Goal: Task Accomplishment & Management: Use online tool/utility

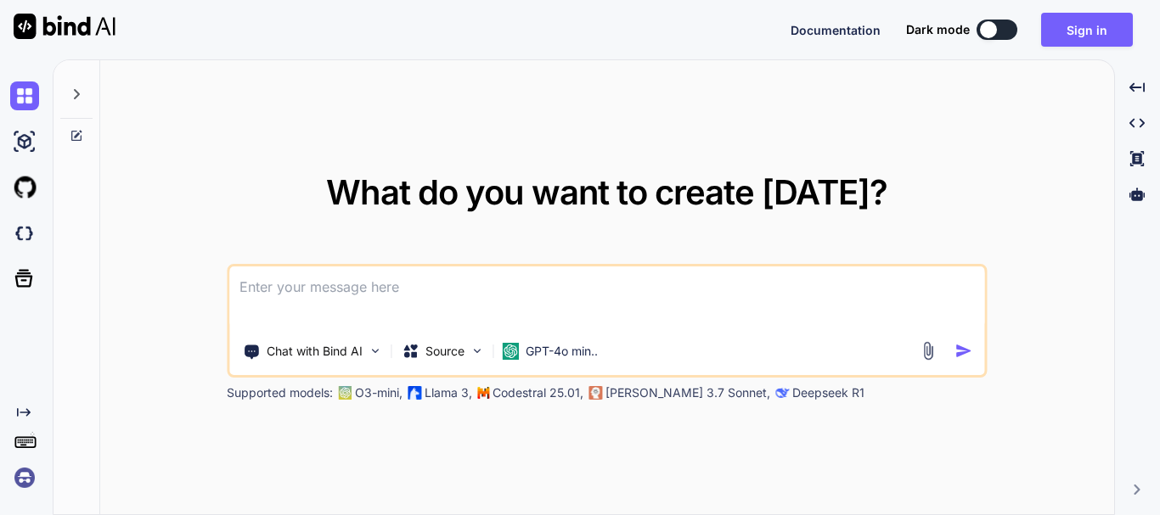
click at [989, 31] on div at bounding box center [988, 29] width 17 height 17
type textarea "x"
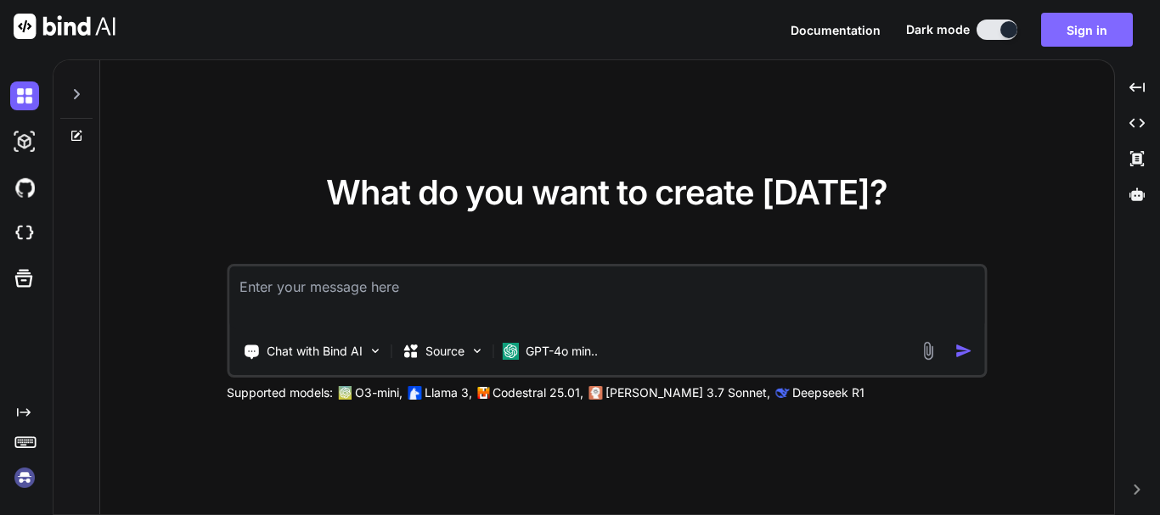
click at [1056, 27] on button "Sign in" at bounding box center [1087, 30] width 92 height 34
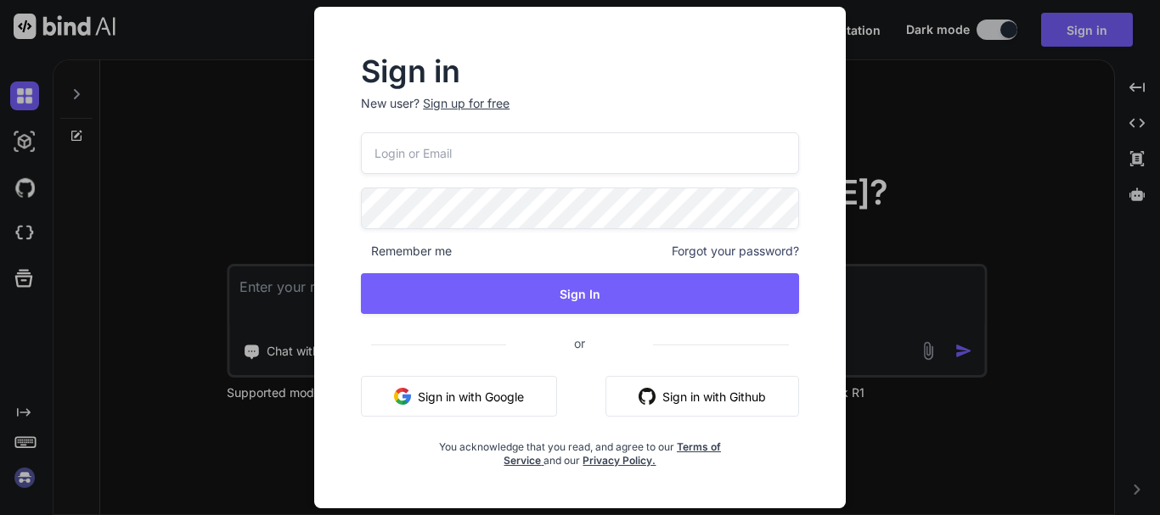
click at [491, 154] on input "email" at bounding box center [580, 153] width 438 height 42
type input "[EMAIL_ADDRESS][DOMAIN_NAME]"
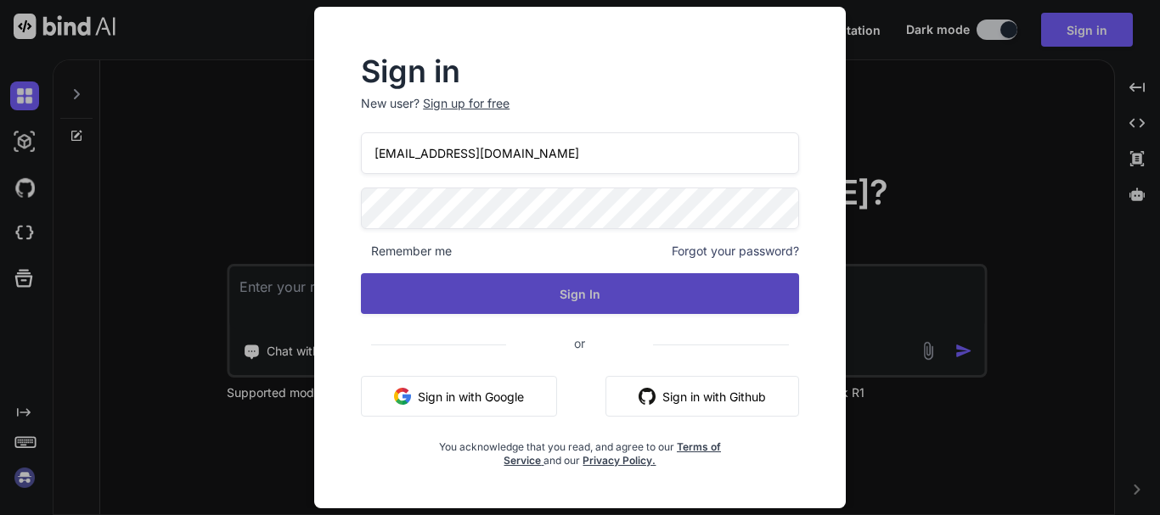
click at [544, 288] on button "Sign In" at bounding box center [580, 293] width 438 height 41
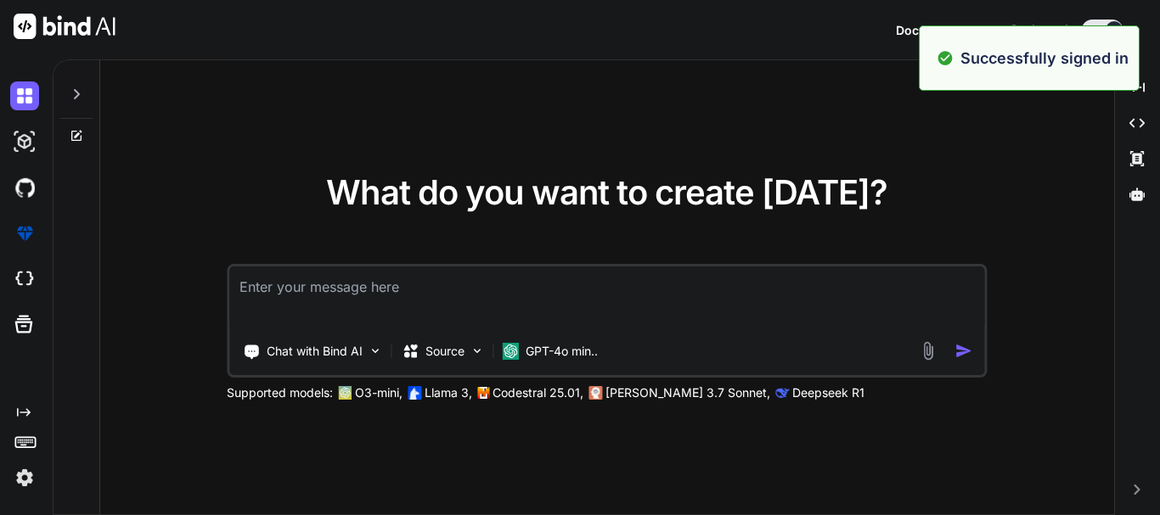
type textarea "x"
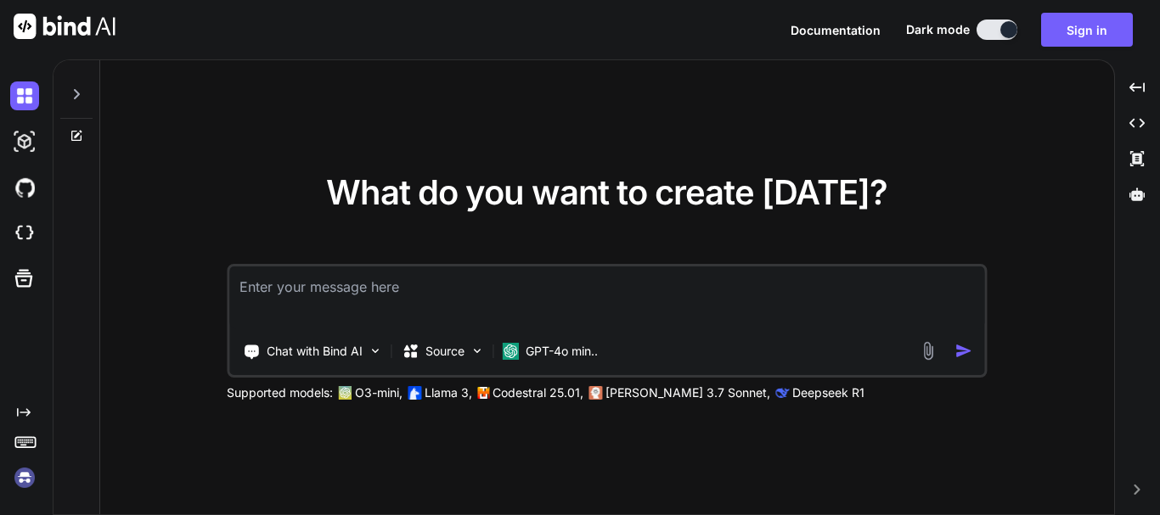
click at [528, 295] on textarea at bounding box center [606, 298] width 755 height 63
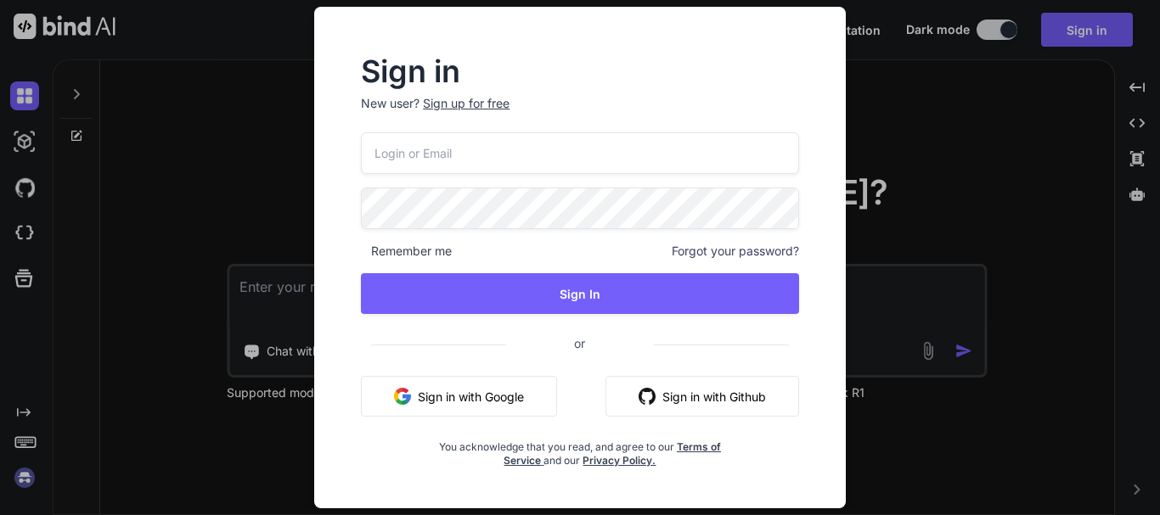
click at [435, 150] on input "email" at bounding box center [580, 153] width 438 height 42
type input "[EMAIL_ADDRESS][DOMAIN_NAME]"
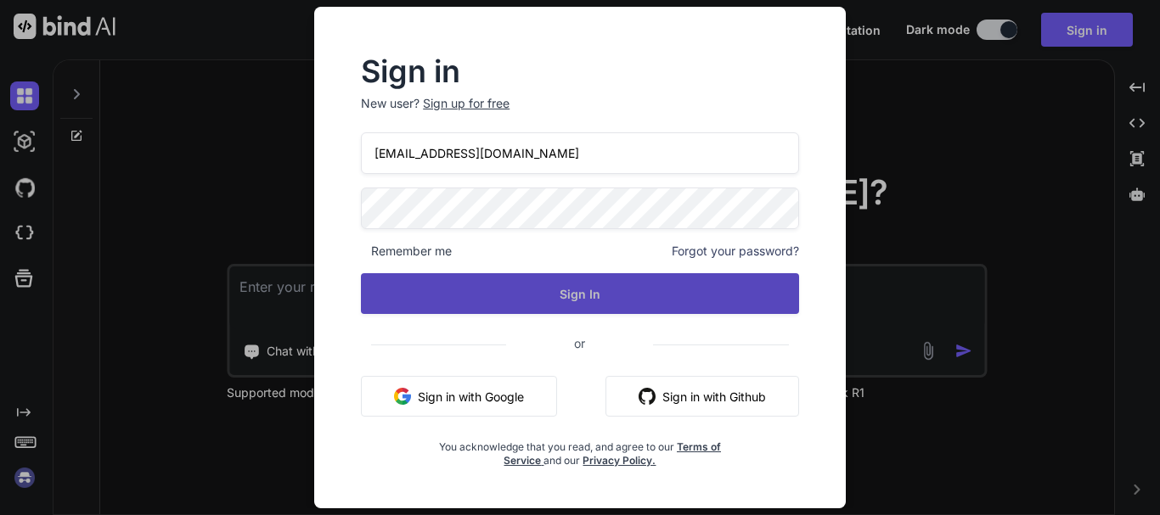
click at [576, 292] on button "Sign In" at bounding box center [580, 293] width 438 height 41
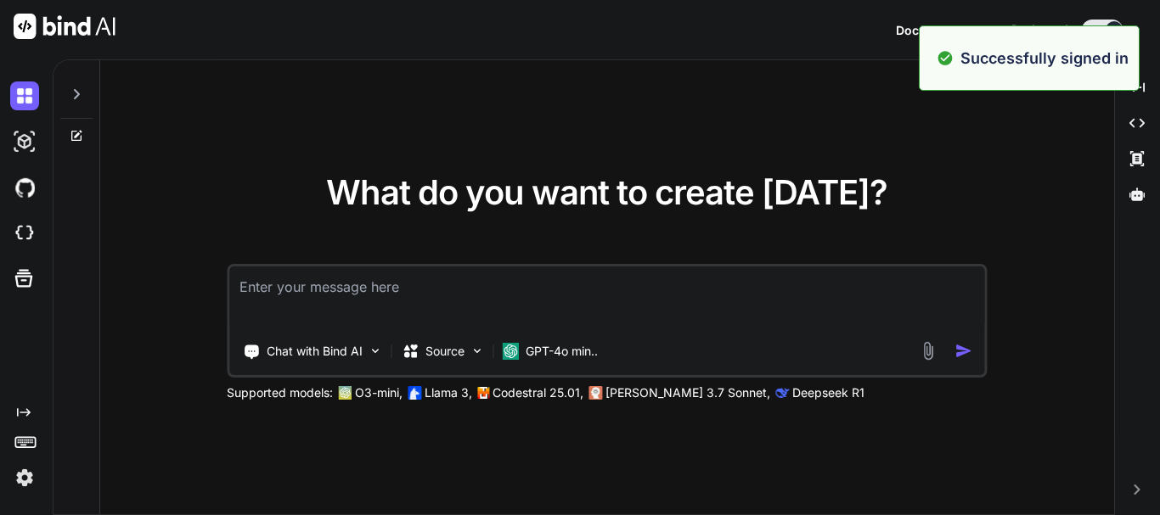
click at [477, 303] on textarea at bounding box center [606, 298] width 755 height 63
type textarea "x"
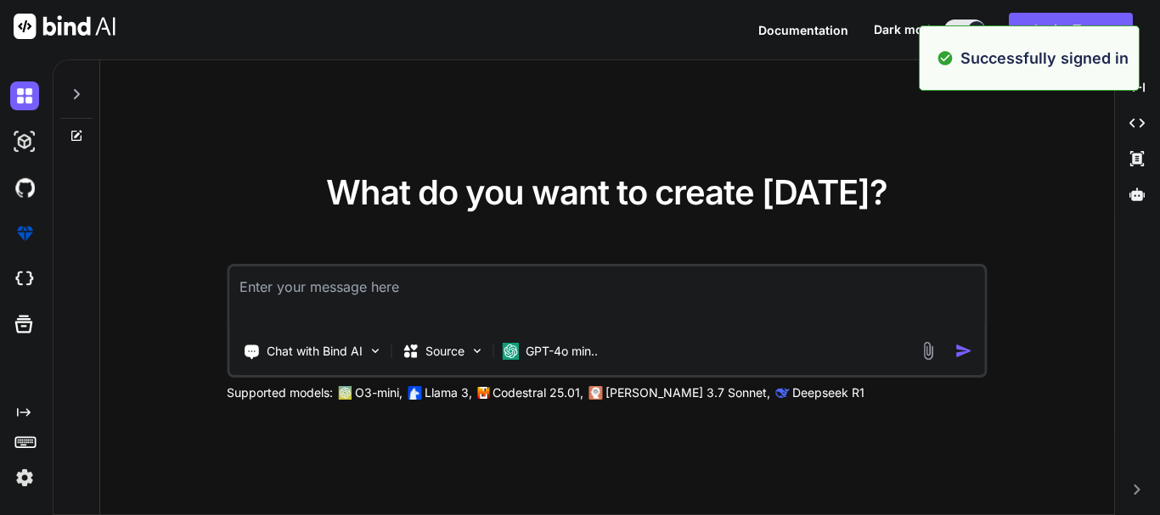
type textarea "h"
type textarea "x"
type textarea "hi"
type textarea "x"
type textarea "hii"
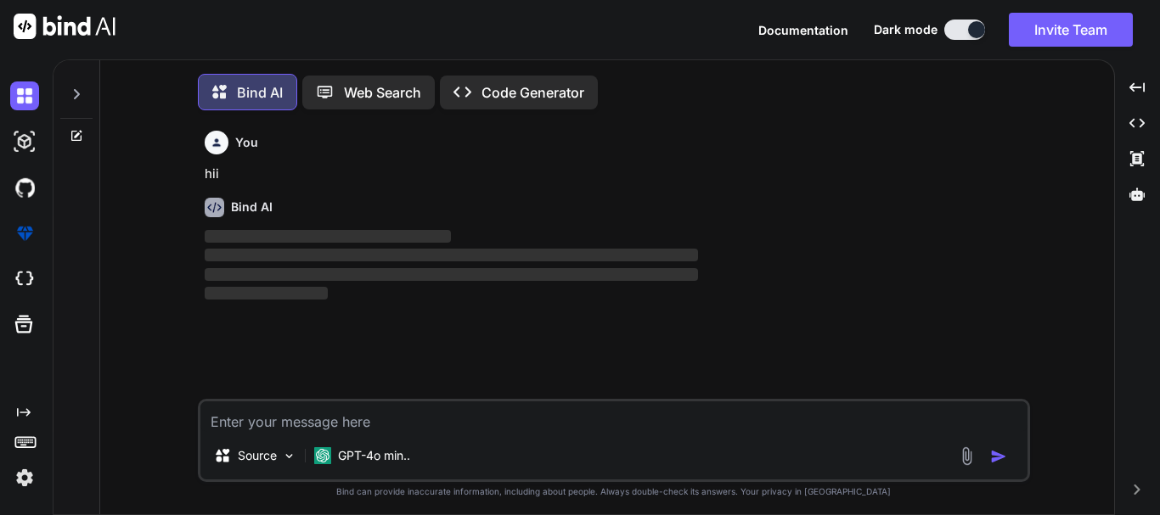
scroll to position [8, 0]
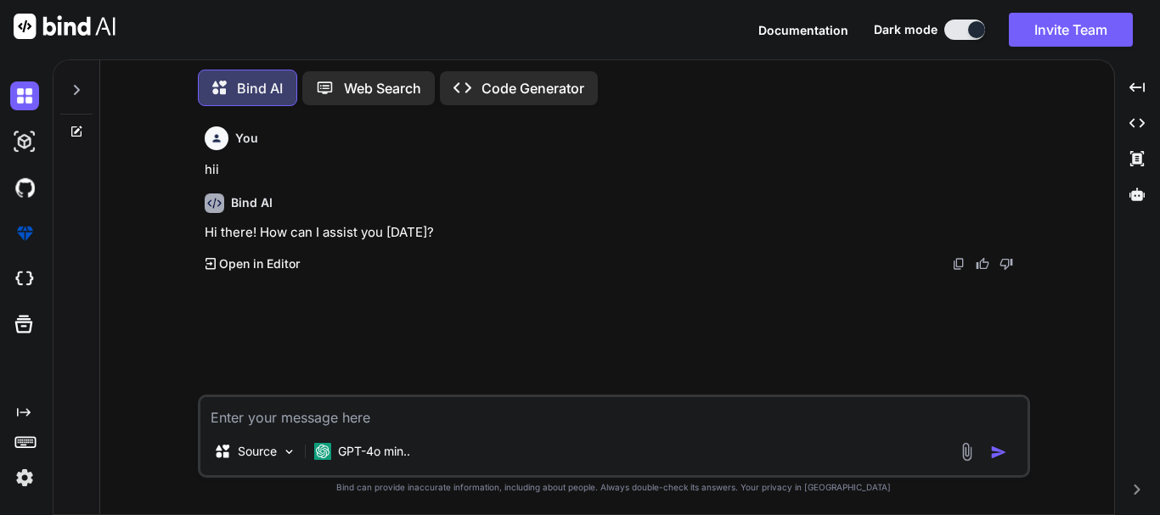
click at [402, 403] on textarea at bounding box center [613, 412] width 827 height 31
click at [397, 410] on textarea at bounding box center [613, 412] width 827 height 31
paste textarea "Write 250 test case on Invoice module where we can generate invoices by selecti…"
type textarea "x"
type textarea "Write 250 test case on Invoice module where we can generate invoices by selecti…"
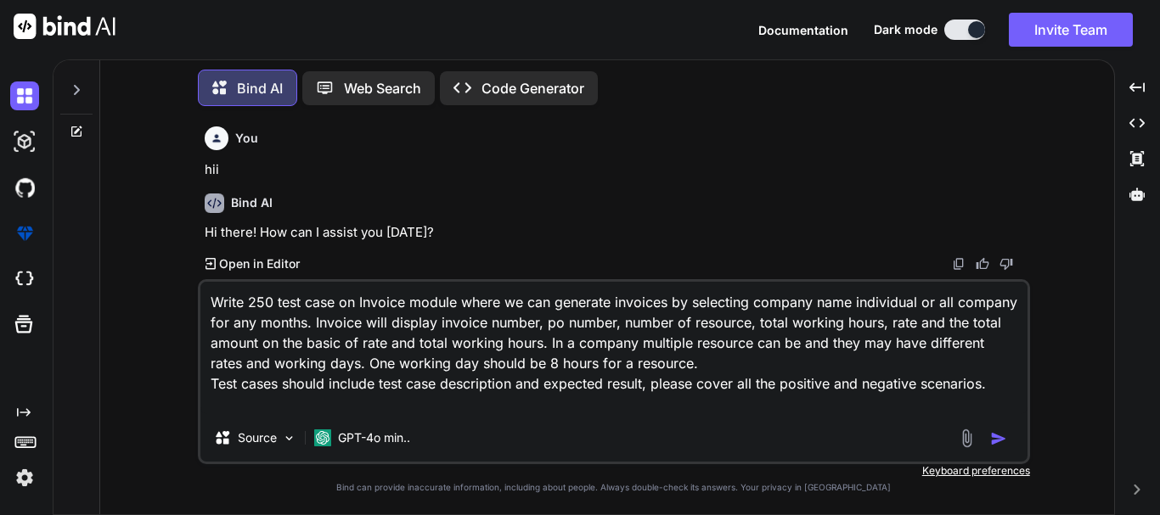
type textarea "x"
type textarea "Write 250 test case on Invoice module where we can generate invoices by selecti…"
type textarea "x"
type textarea "Write 250 test case on Invoice module where we can generate invoices by selecti…"
type textarea "x"
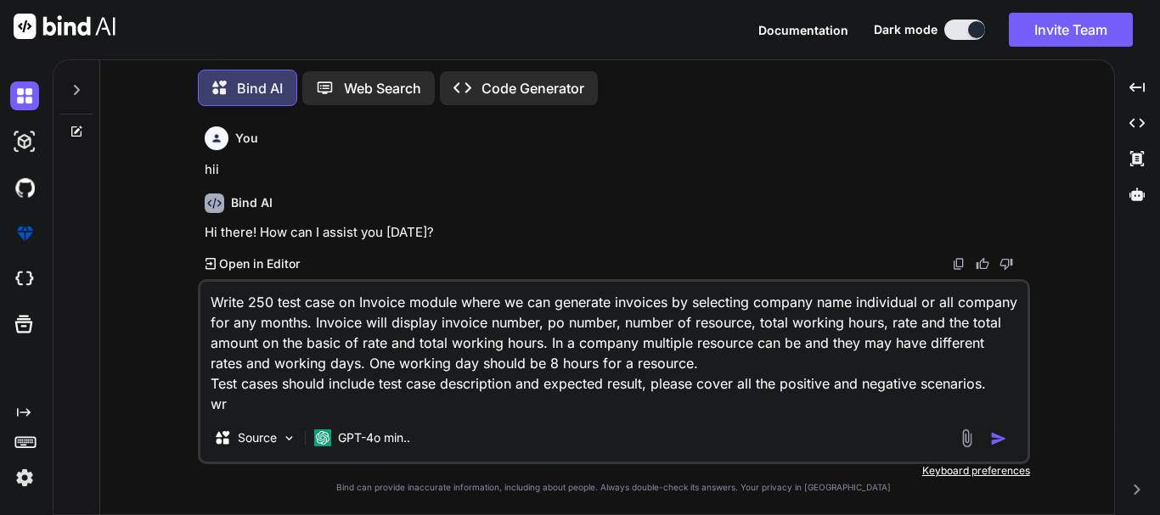
type textarea "Write 250 test case on Invoice module where we can generate invoices by selecti…"
type textarea "x"
type textarea "Write 250 test case on Invoice module where we can generate invoices by selecti…"
type textarea "x"
type textarea "Write 250 test case on Invoice module where we can generate invoices by selecti…"
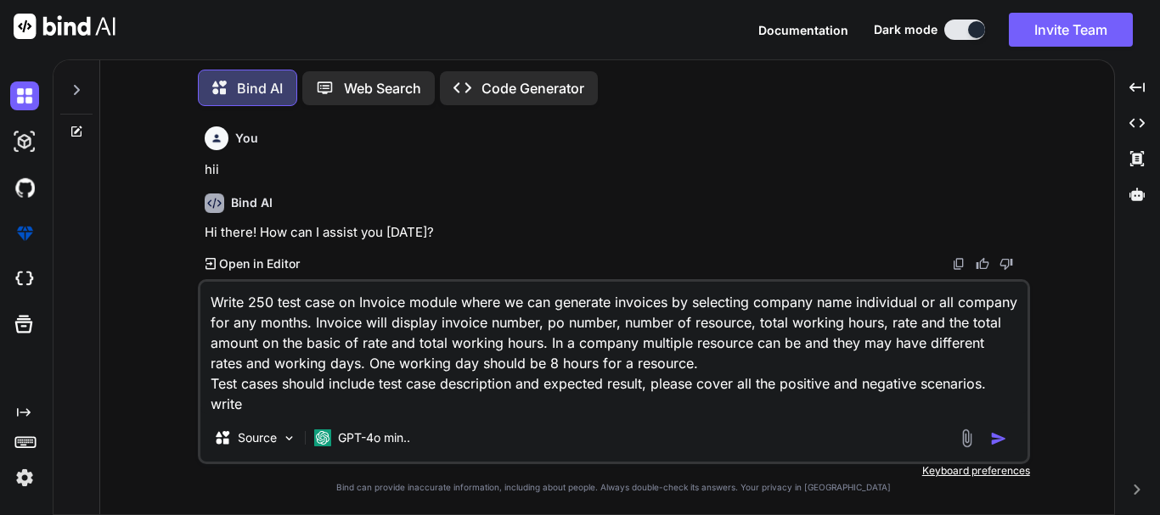
type textarea "x"
type textarea "Write 250 test case on Invoice module where we can generate invoices by selecti…"
type textarea "x"
type textarea "Write 250 test case on Invoice module where we can generate invoices by selecti…"
type textarea "x"
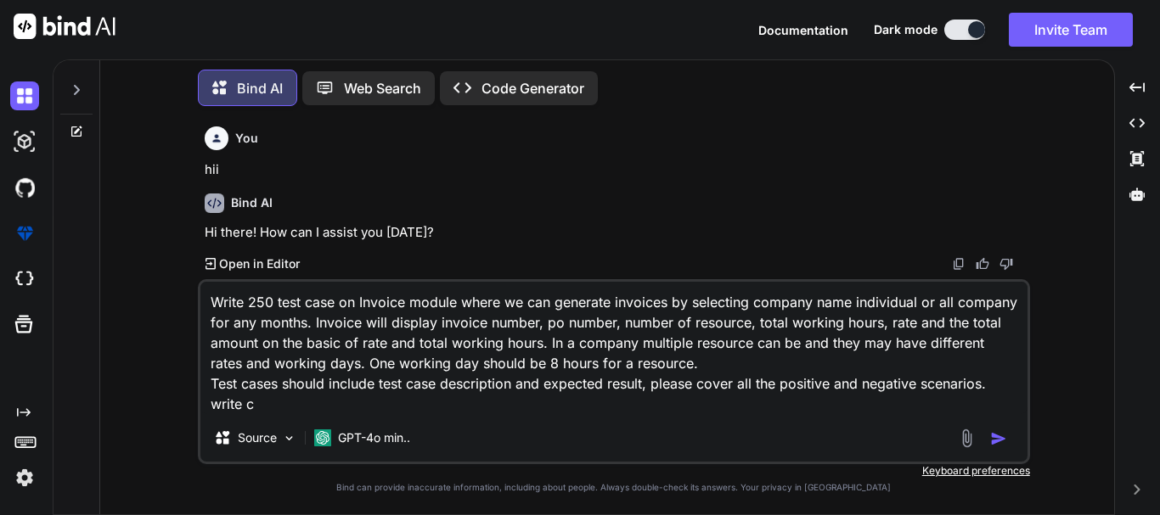
type textarea "Write 250 test case on Invoice module where we can generate invoices by selecti…"
type textarea "x"
type textarea "Write 250 test case on Invoice module where we can generate invoices by selecti…"
type textarea "x"
type textarea "Write 250 test case on Invoice module where we can generate invoices by selecti…"
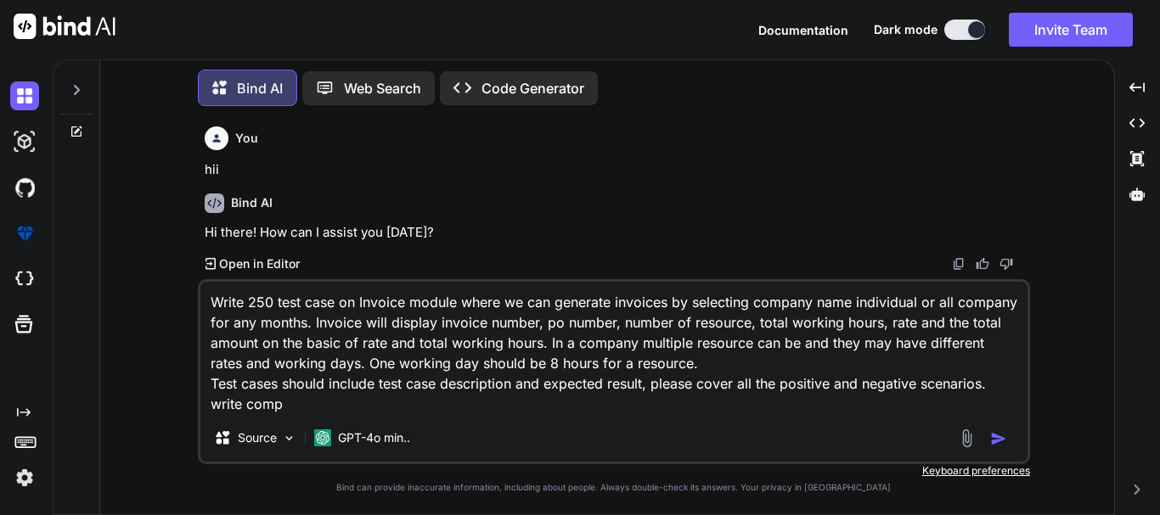
type textarea "x"
type textarea "Write 250 test case on Invoice module where we can generate invoices by selecti…"
type textarea "x"
type textarea "Write 250 test case on Invoice module where we can generate invoices by selecti…"
type textarea "x"
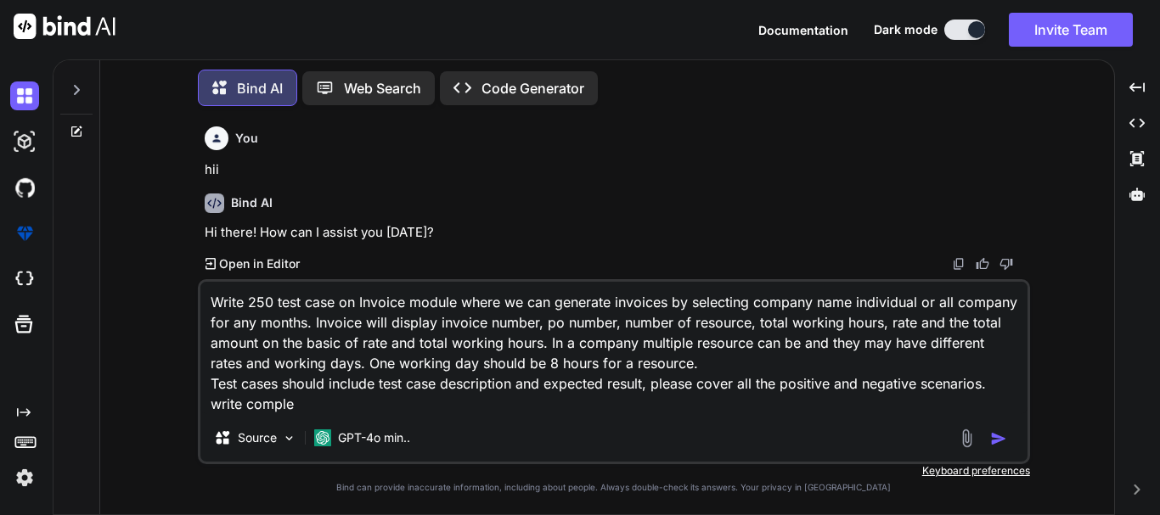
type textarea "Write 250 test case on Invoice module where we can generate invoices by selecti…"
type textarea "x"
type textarea "Write 250 test case on Invoice module where we can generate invoices by selecti…"
type textarea "x"
type textarea "Write 250 test case on Invoice module where we can generate invoices by selecti…"
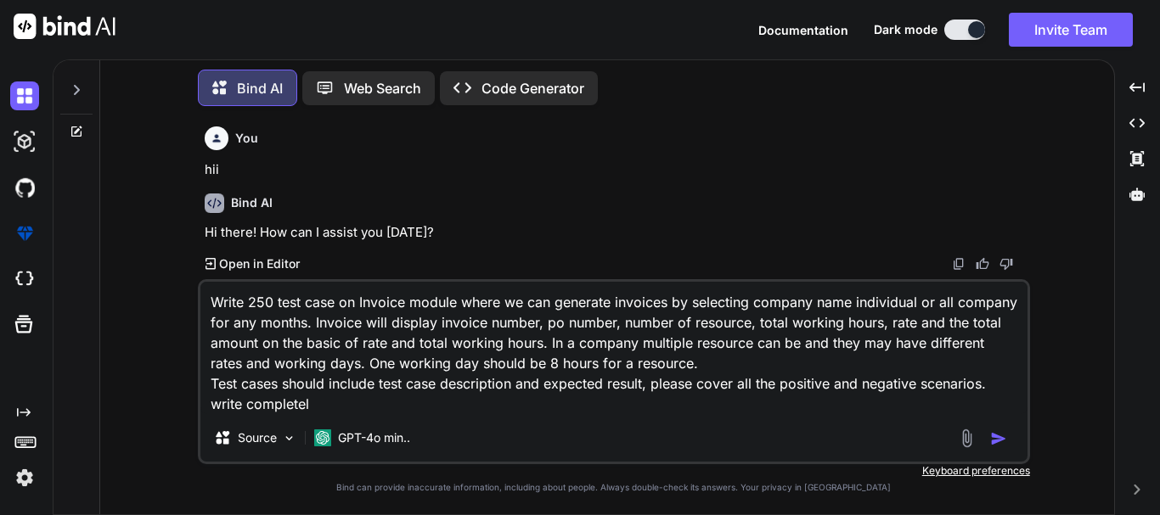
type textarea "x"
type textarea "Write 250 test case on Invoice module where we can generate invoices by selecti…"
type textarea "x"
type textarea "Write 250 test case on Invoice module where we can generate invoices by selecti…"
type textarea "x"
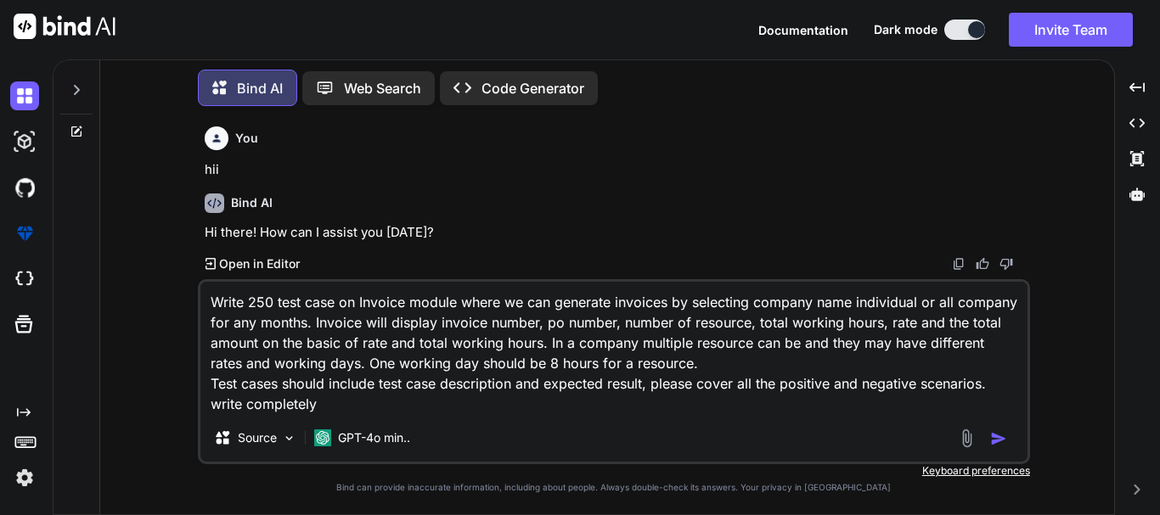
type textarea "Write 250 test case on Invoice module where we can generate invoices by selecti…"
type textarea "x"
type textarea "Write 250 test case on Invoice module where we can generate invoices by selecti…"
type textarea "x"
type textarea "Write 250 test case on Invoice module where we can generate invoices by selecti…"
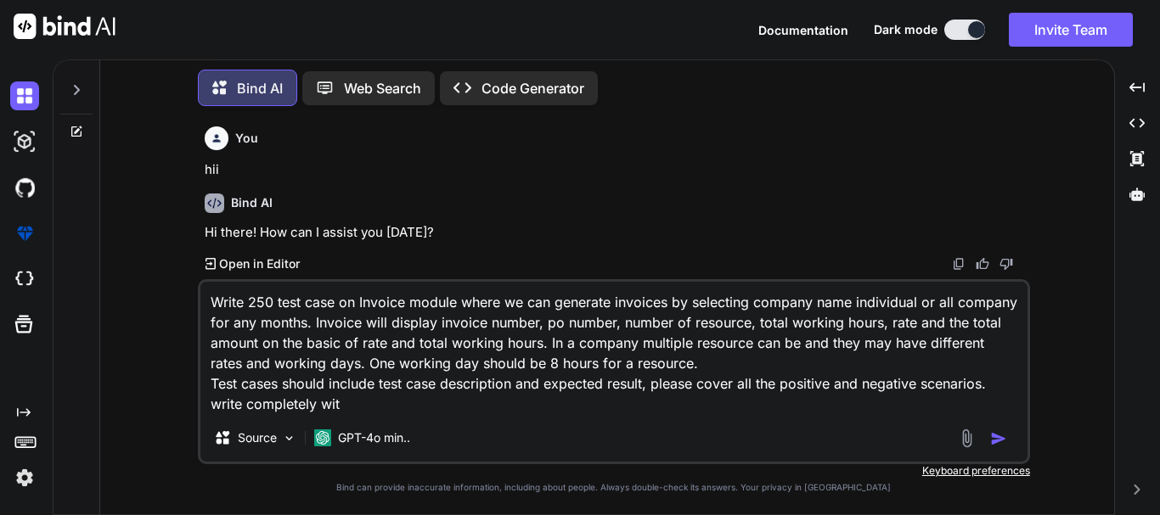
type textarea "x"
type textarea "Write 250 test case on Invoice module where we can generate invoices by selecti…"
type textarea "x"
type textarea "Write 250 test case on Invoice module where we can generate invoices by selecti…"
type textarea "x"
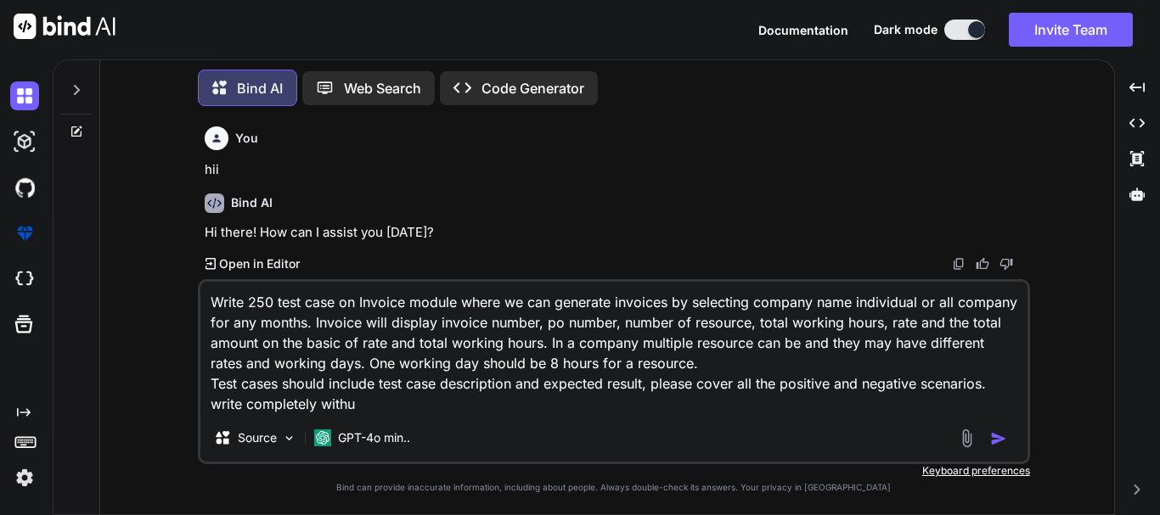
type textarea "Write 250 test case on Invoice module where we can generate invoices by selecti…"
type textarea "x"
type textarea "Write 250 test case on Invoice module where we can generate invoices by selecti…"
type textarea "x"
type textarea "Write 250 test case on Invoice module where we can generate invoices by selecti…"
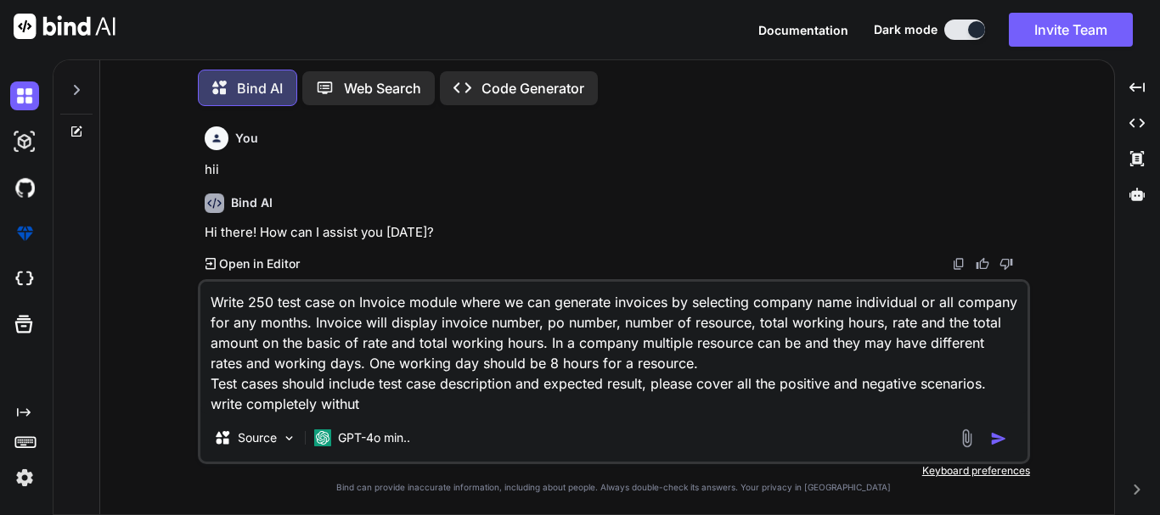
type textarea "x"
type textarea "Write 250 test case on Invoice module where we can generate invoices by selecti…"
type textarea "x"
type textarea "Write 250 test case on Invoice module where we can generate invoices by selecti…"
type textarea "x"
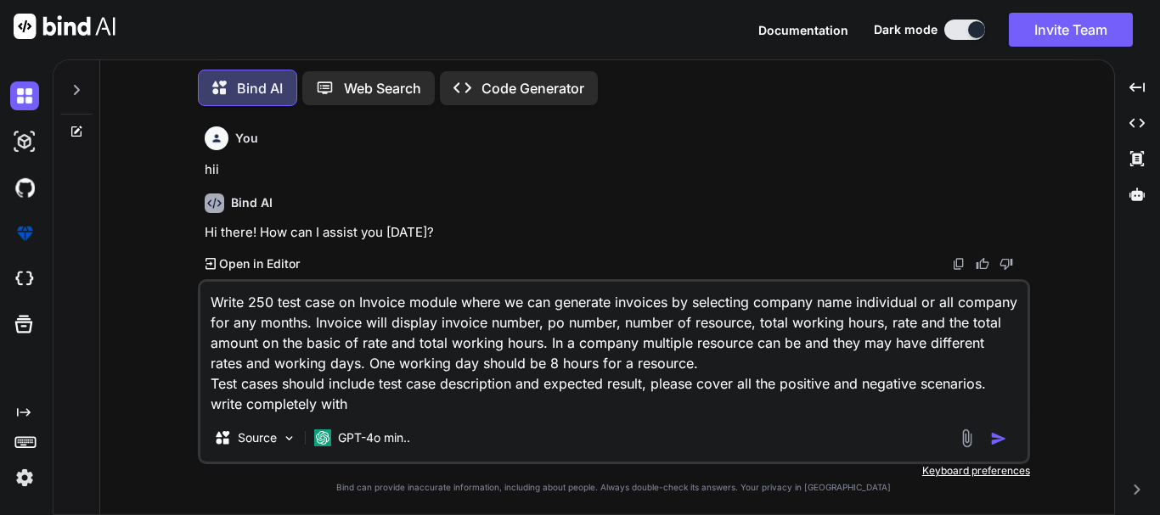
type textarea "Write 250 test case on Invoice module where we can generate invoices by selecti…"
type textarea "x"
type textarea "Write 250 test case on Invoice module where we can generate invoices by selecti…"
type textarea "x"
type textarea "Write 250 test case on Invoice module where we can generate invoices by selecti…"
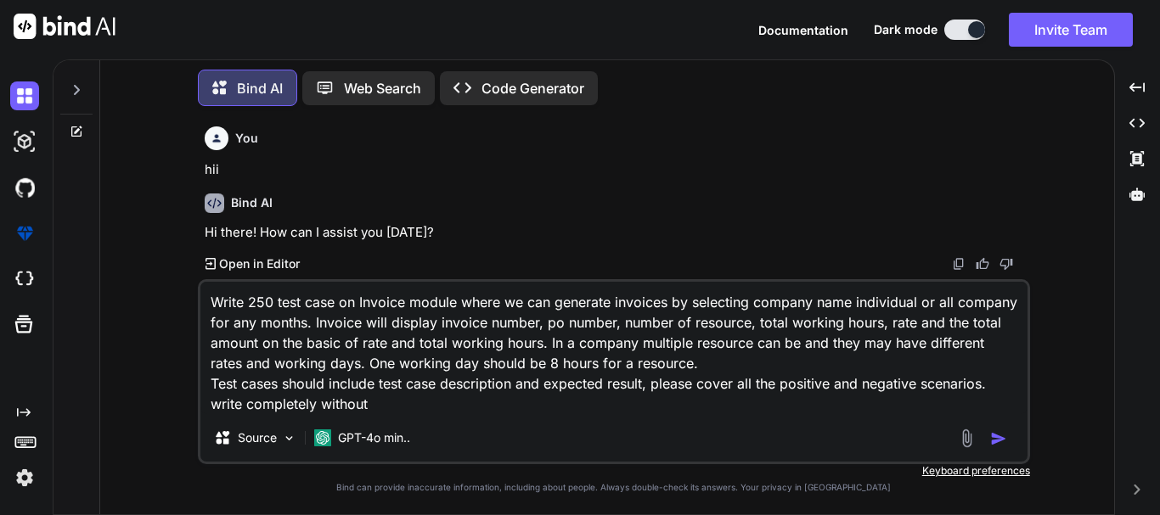
type textarea "x"
type textarea "Write 250 test case on Invoice module where we can generate invoices by selecti…"
type textarea "x"
type textarea "Write 250 test case on Invoice module where we can generate invoices by selecti…"
type textarea "x"
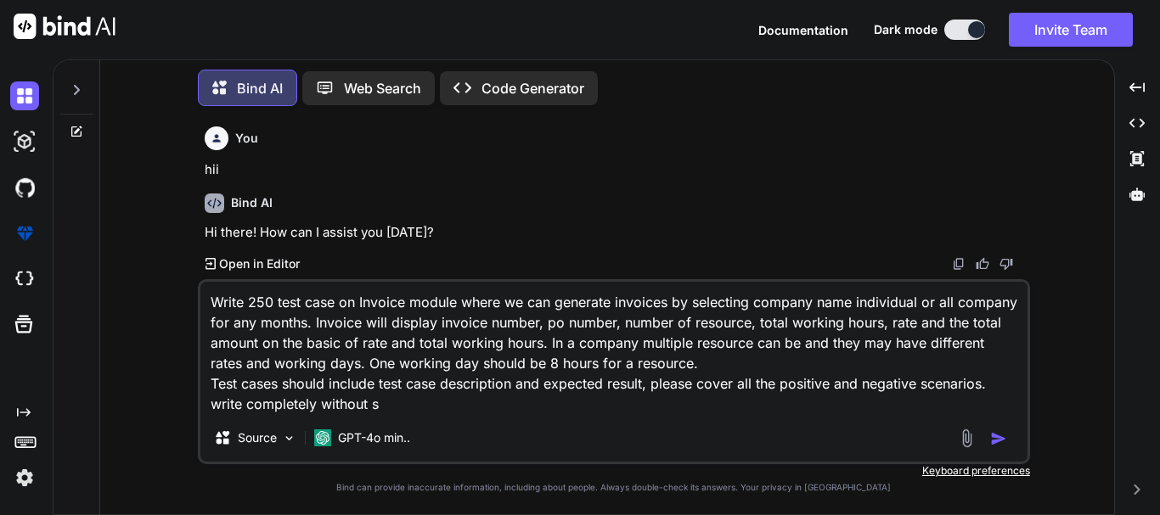
type textarea "Write 250 test case on Invoice module where we can generate invoices by selecti…"
type textarea "x"
type textarea "Write 250 test case on Invoice module where we can generate invoices by selecti…"
type textarea "x"
type textarea "Write 250 test case on Invoice module where we can generate invoices by selecti…"
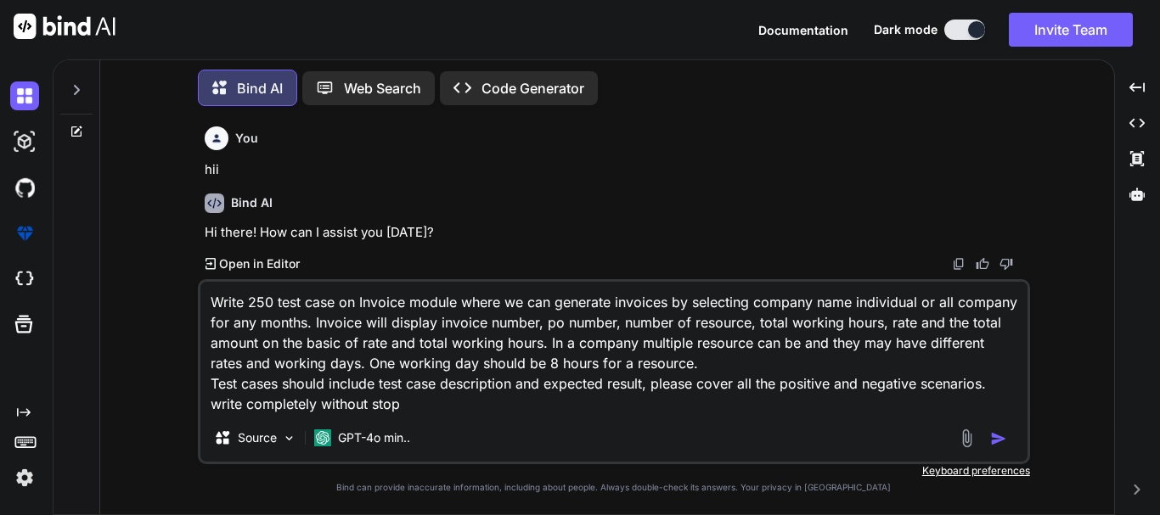
type textarea "x"
type textarea "Write 250 test case on Invoice module where we can generate invoices by selecti…"
type textarea "x"
type textarea "Write 250 test case on Invoice module where we can generate invoices by selecti…"
type textarea "x"
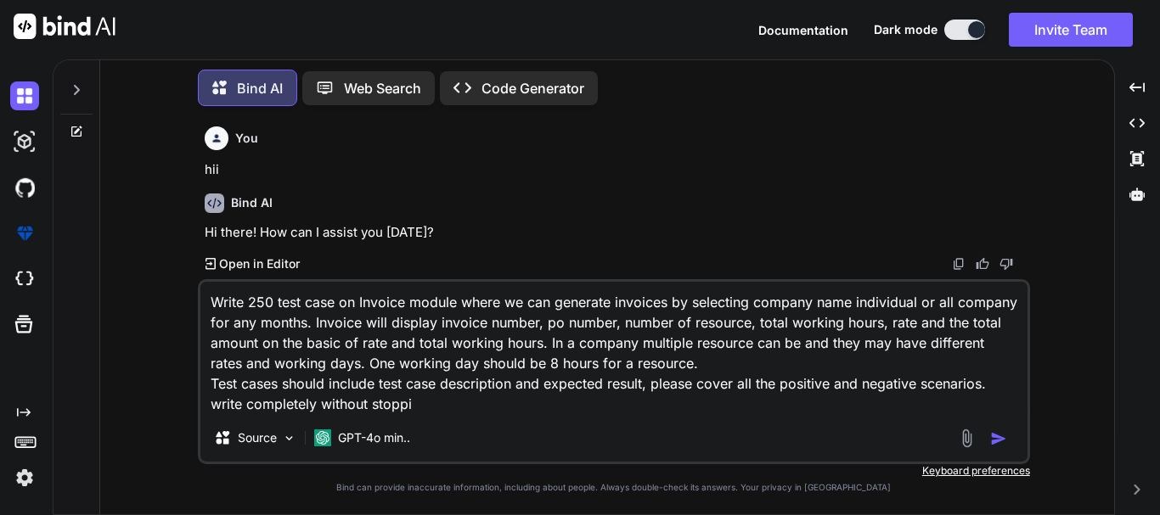
type textarea "Write 250 test case on Invoice module where we can generate invoices by selecti…"
type textarea "x"
type textarea "Write 250 test case on Invoice module where we can generate invoices by selecti…"
type textarea "x"
type textarea "Write 250 test case on Invoice module where we can generate invoices by selecti…"
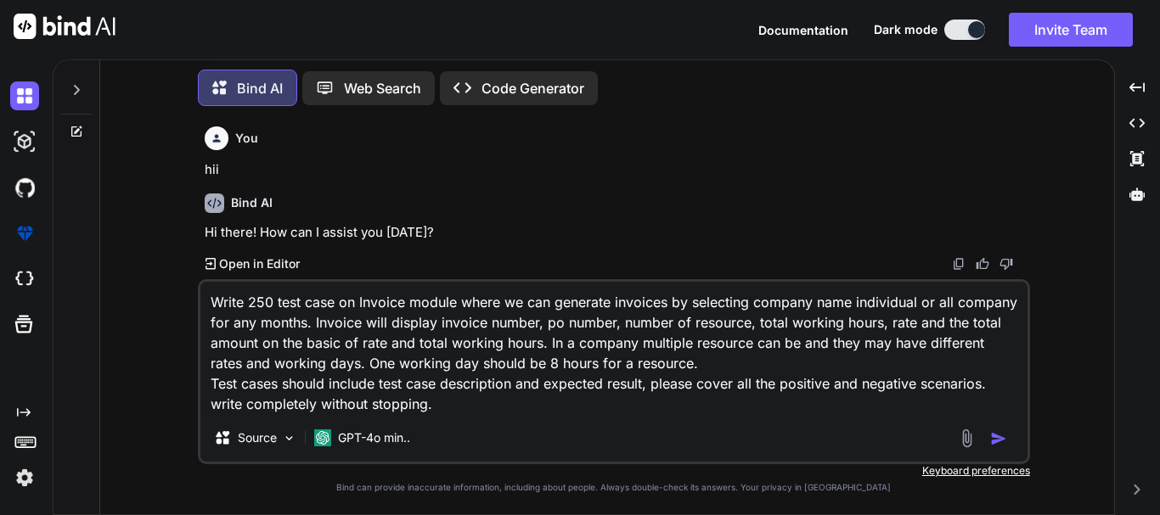
type textarea "x"
type textarea "Write 250 test case on Invoice module where we can generate invoices by selecti…"
type textarea "x"
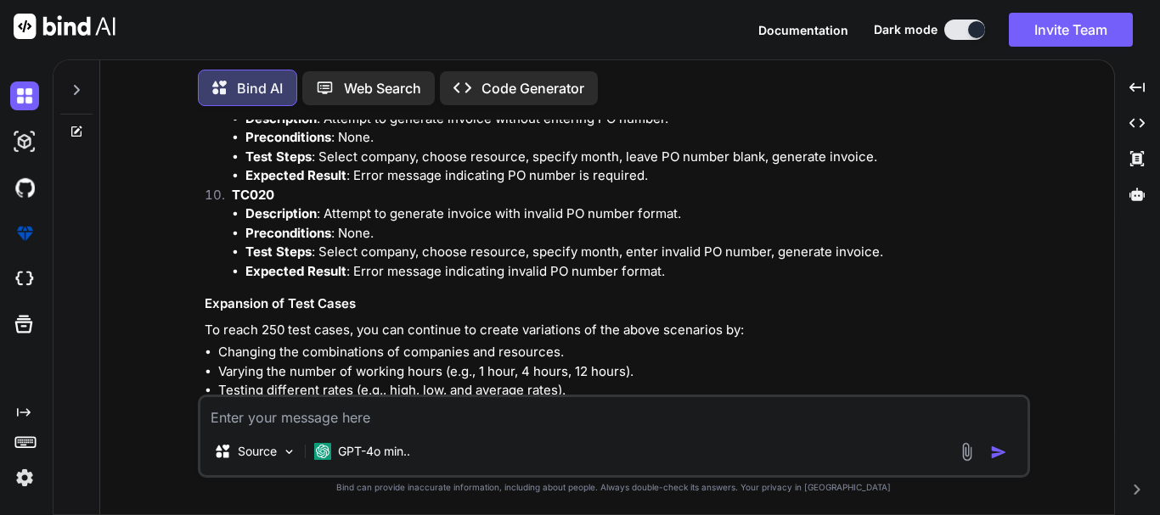
scroll to position [2505, 0]
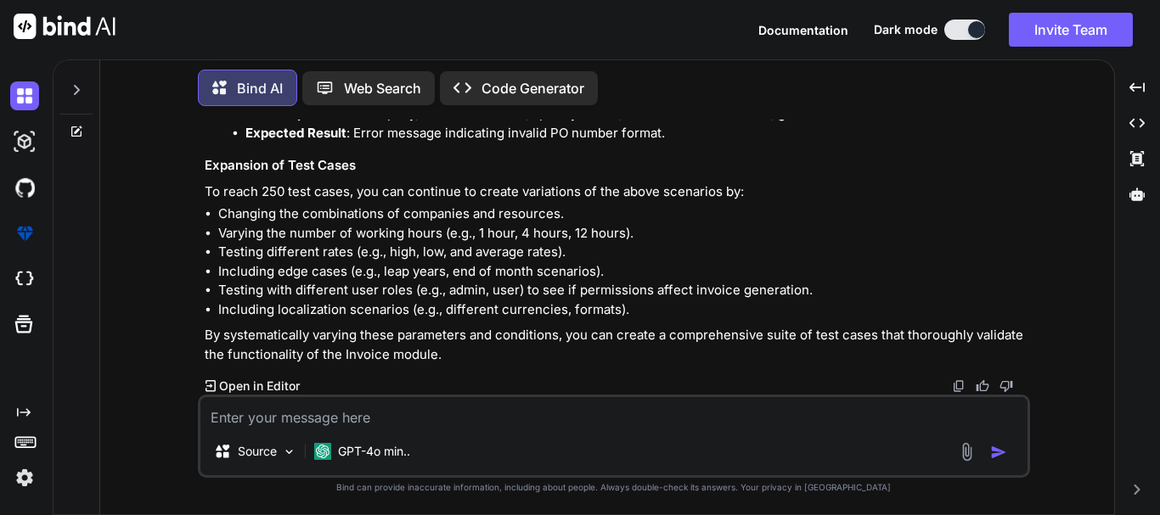
click at [273, 420] on textarea at bounding box center [613, 412] width 827 height 31
click at [391, 422] on textarea at bounding box center [613, 412] width 827 height 31
paste textarea "write only test case description which start with 'To verify' keyword and expec…"
type textarea "x"
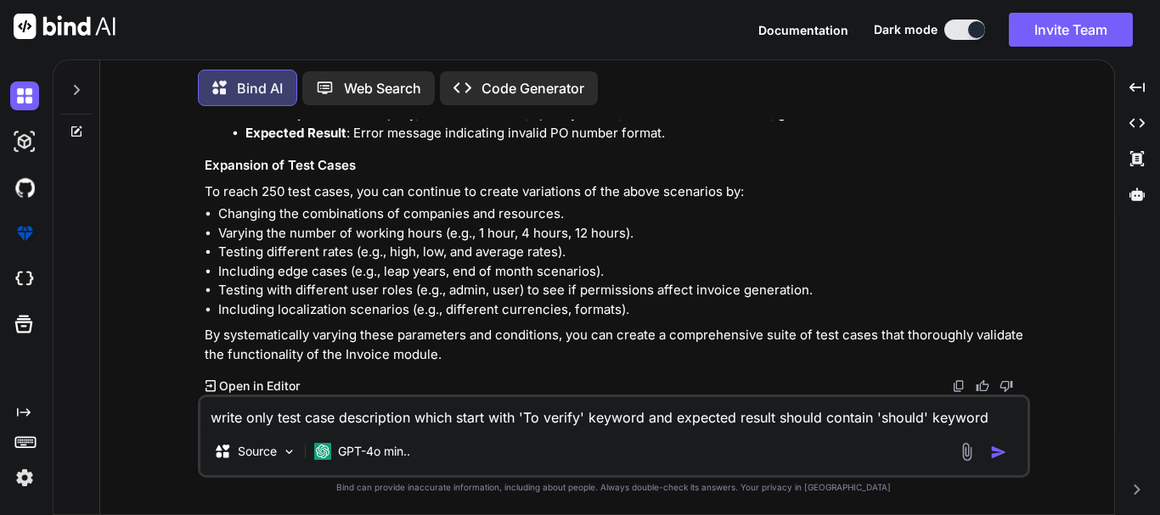
type textarea "write only test case description which start with 'To verify' keyword and expec…"
click at [994, 446] on img "button" at bounding box center [998, 452] width 17 height 17
type textarea "x"
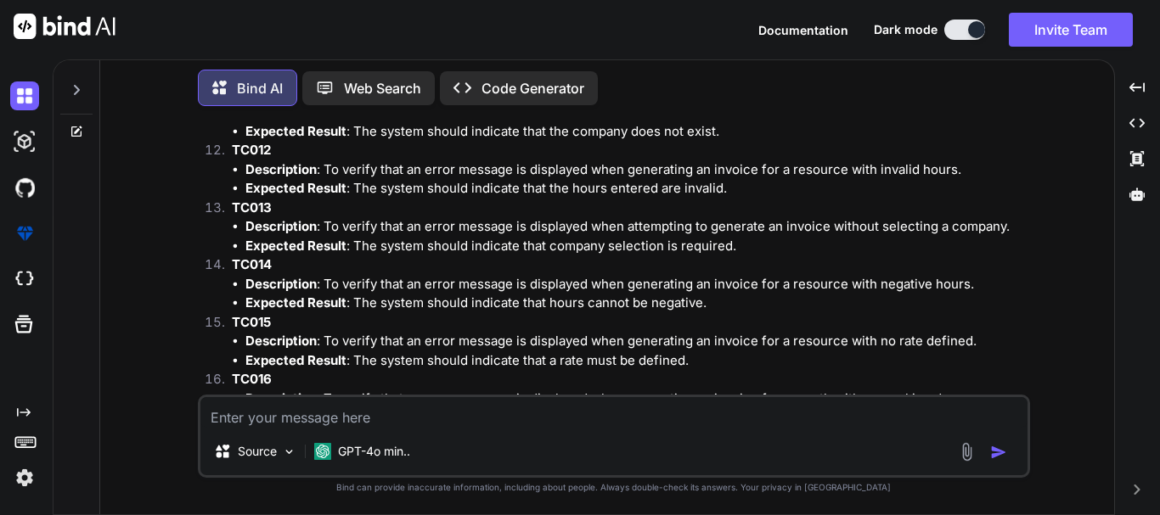
scroll to position [3828, 0]
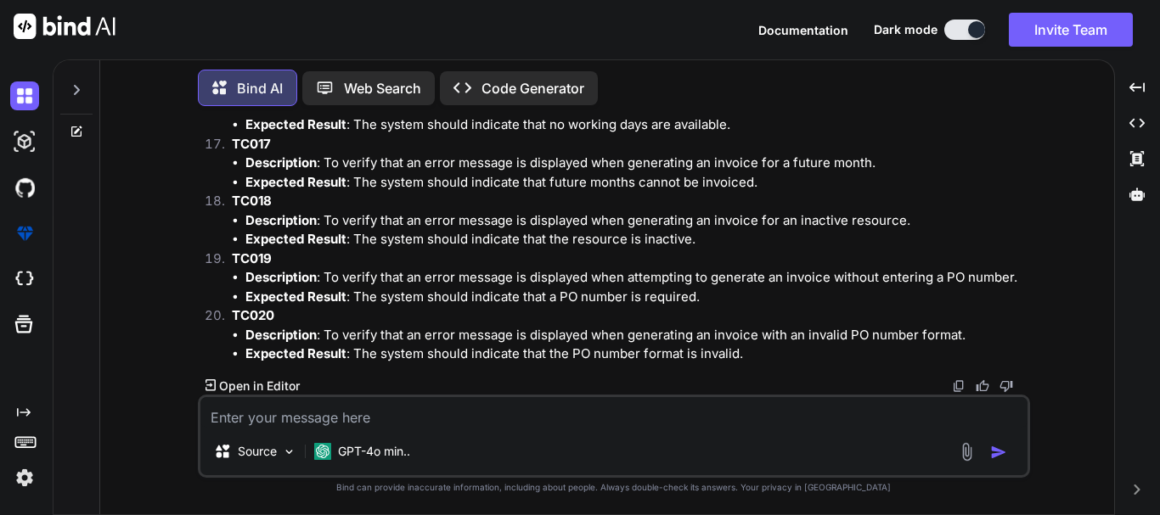
click at [955, 383] on img at bounding box center [959, 387] width 14 height 14
click at [607, 424] on textarea at bounding box center [613, 412] width 827 height 31
click at [425, 409] on textarea at bounding box center [613, 412] width 827 height 31
click at [369, 426] on textarea at bounding box center [613, 412] width 827 height 31
paste textarea "write until 250 not completed"
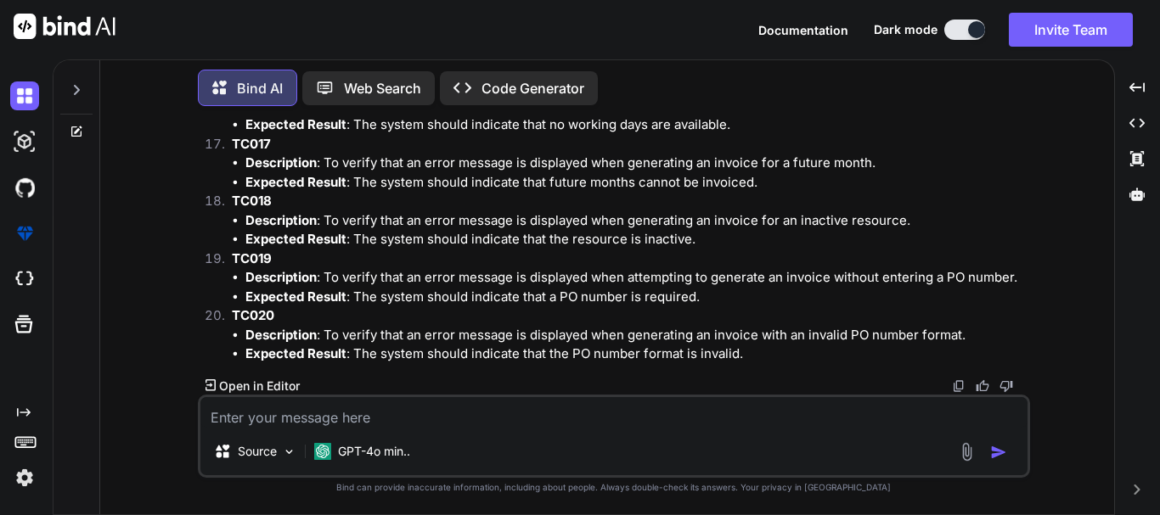
type textarea "x"
type textarea "write until 250 not completed"
click at [994, 449] on img "button" at bounding box center [998, 452] width 17 height 17
type textarea "x"
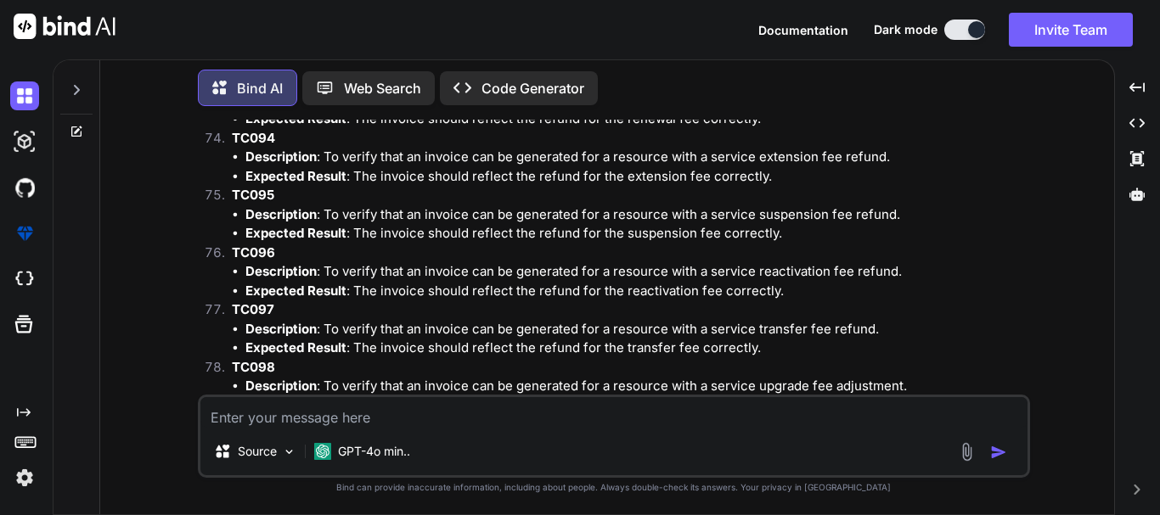
scroll to position [8914, 0]
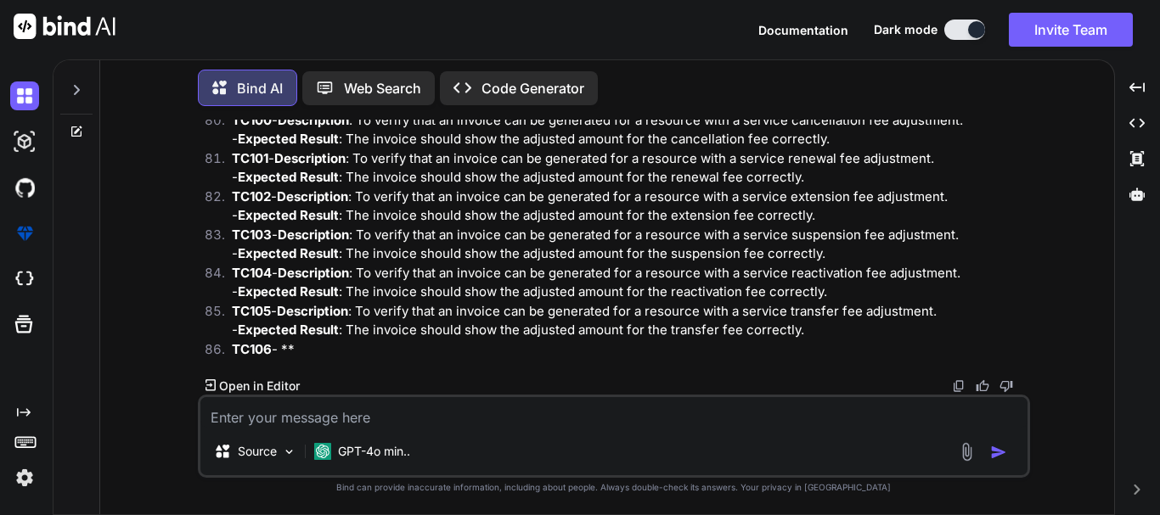
click at [958, 384] on img at bounding box center [959, 387] width 14 height 14
click at [307, 417] on textarea at bounding box center [613, 412] width 827 height 31
paste textarea "write from 106 to continue... till 250 but dont write TC001"
type textarea "x"
type textarea "write from 106 to continue... till 250 but dont write TC001"
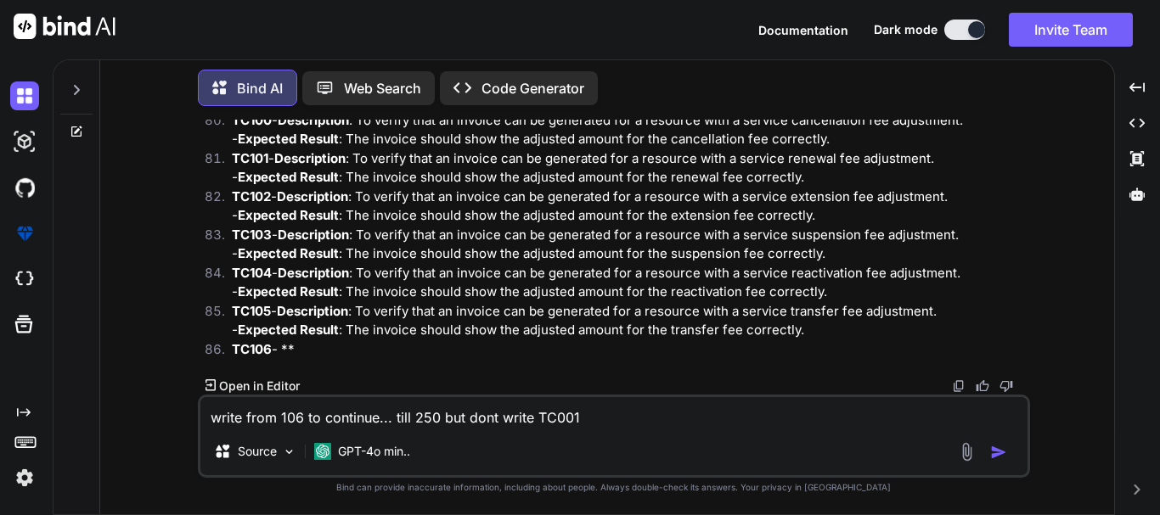
click at [528, 420] on textarea "write from 106 to continue... till 250 but dont write TC001" at bounding box center [613, 412] width 827 height 31
type textarea "x"
type textarea "write from 106 to continue... till 250 but dont write TC001"
type textarea "x"
type textarea "write from 106 to continue... till 250 but dont write s TC001"
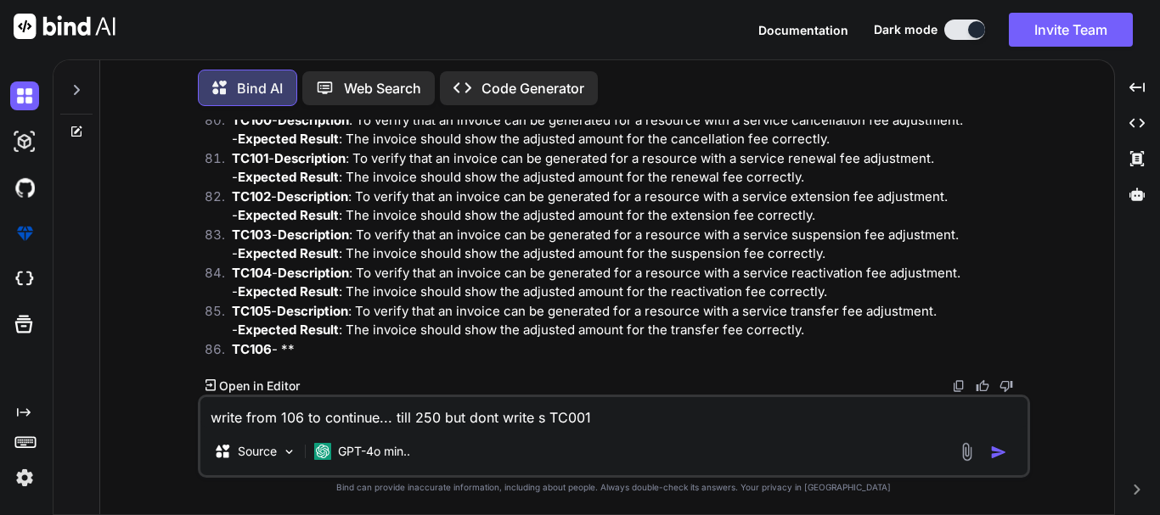
type textarea "x"
type textarea "write from 106 to continue... till 250 but dont write se TC001"
type textarea "x"
type textarea "write from 106 to continue... till 250 but dont write ser TC001"
type textarea "x"
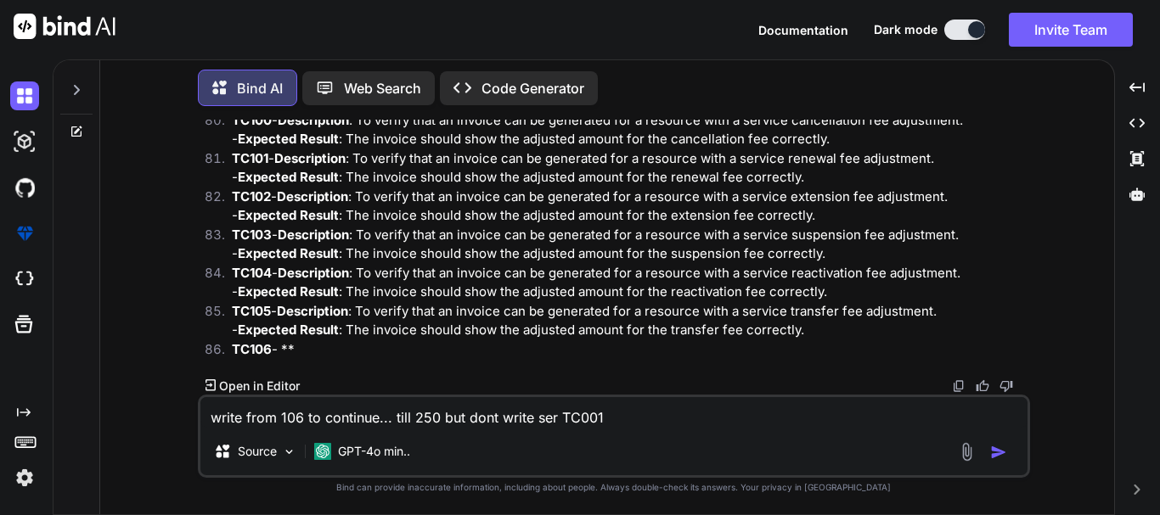
type textarea "write from 106 to continue... till 250 but dont write seri TC001"
type textarea "x"
type textarea "write from 106 to continue... till 250 but dont write seria TC001"
type textarea "x"
type textarea "write from 106 to continue... till 250 but dont write serial TC001"
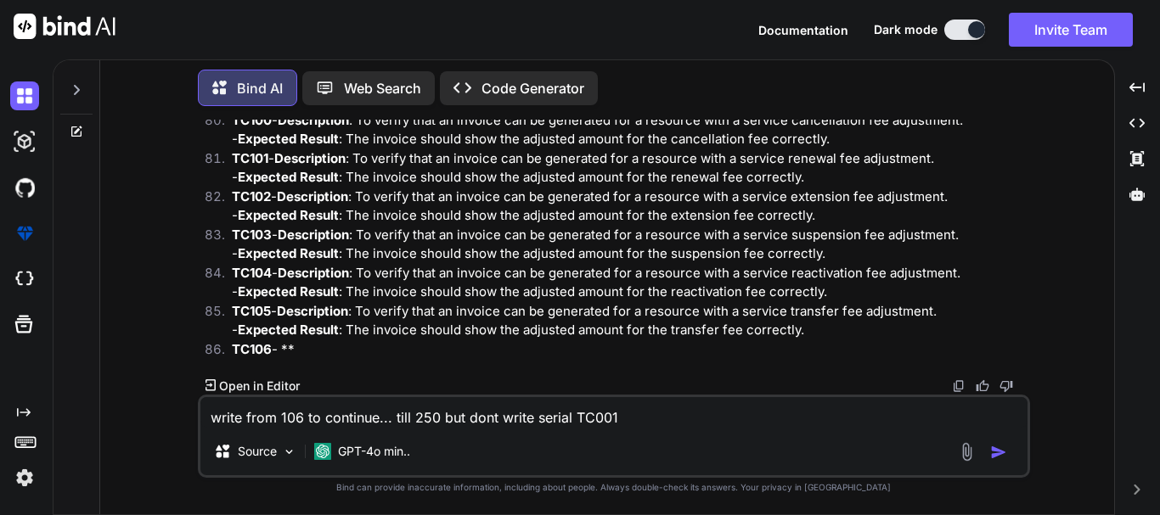
type textarea "x"
type textarea "write from 106 to continue... till 250 but dont write serial TC001"
type textarea "x"
type textarea "write from 106 to continue... till 250 but dont write serial n TC001"
type textarea "x"
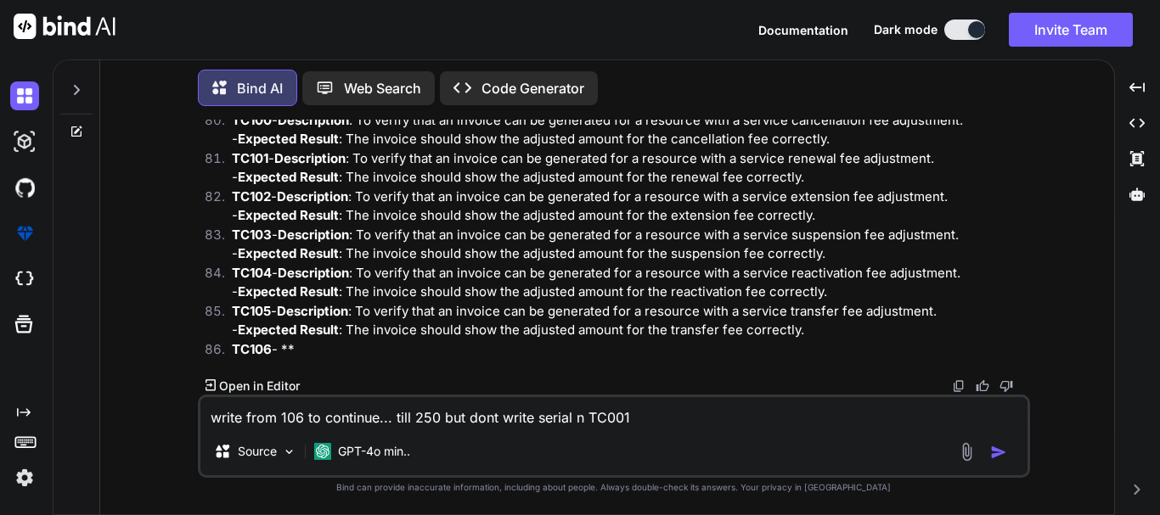
type textarea "write from 106 to continue... till 250 but dont write serial nu TC001"
type textarea "x"
type textarea "write from 106 to continue... till 250 but dont write serial num TC001"
type textarea "x"
type textarea "write from 106 to continue... till 250 but dont write serial numb TC001"
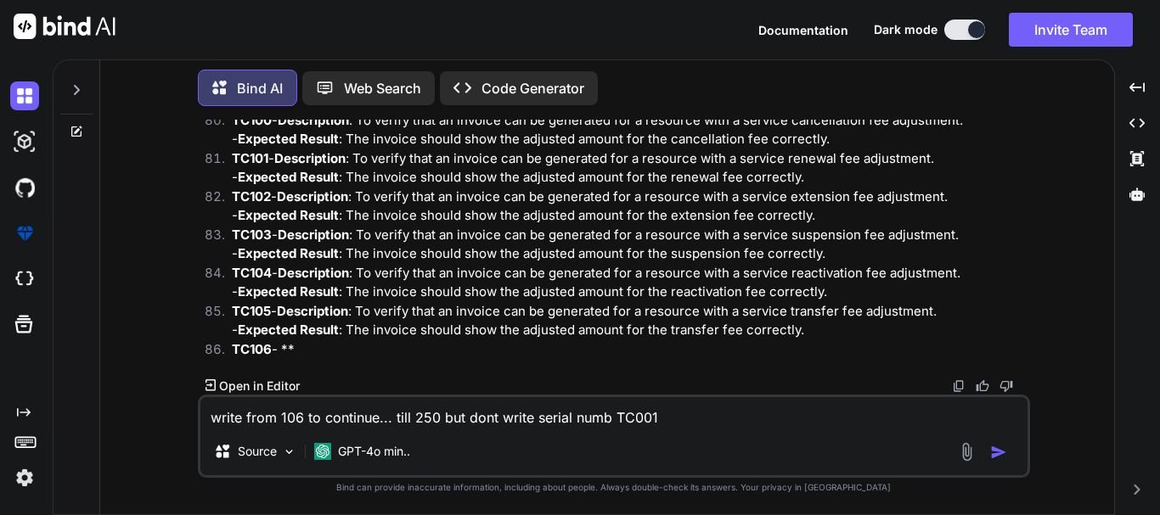
type textarea "x"
type textarea "write from 106 to continue... till 250 but dont write serial numbe TC001"
type textarea "x"
type textarea "write from 106 to continue... till 250 but dont write serial number TC001"
type textarea "x"
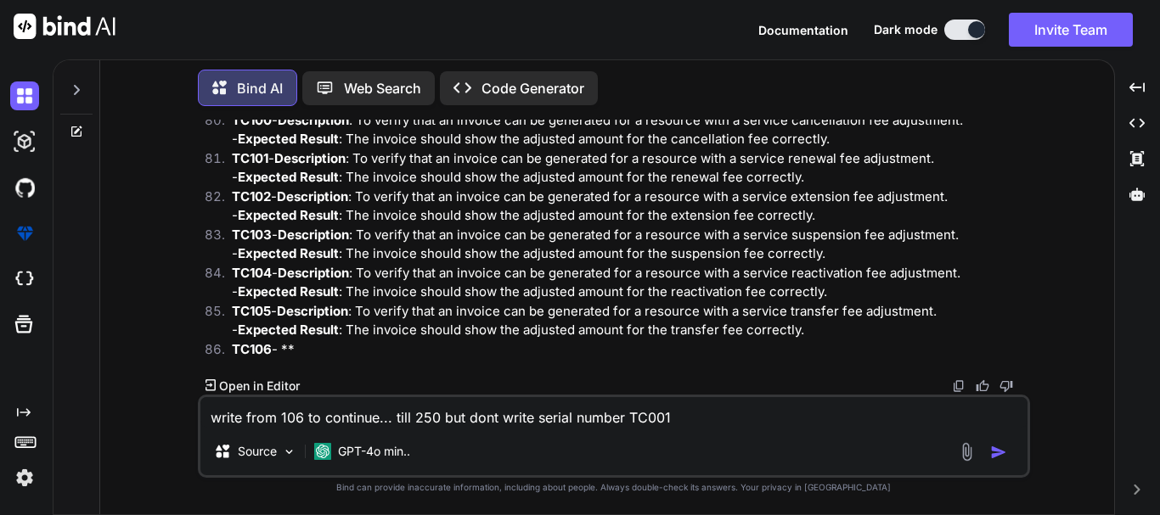
type textarea "write from 106 to continue... till 250 but dont write serial number TC001"
type textarea "x"
type textarea "write from 106 to continue... till 250 but dont write serial number l TC001"
type textarea "x"
type textarea "write from 106 to continue... till 250 but dont write serial number li TC001"
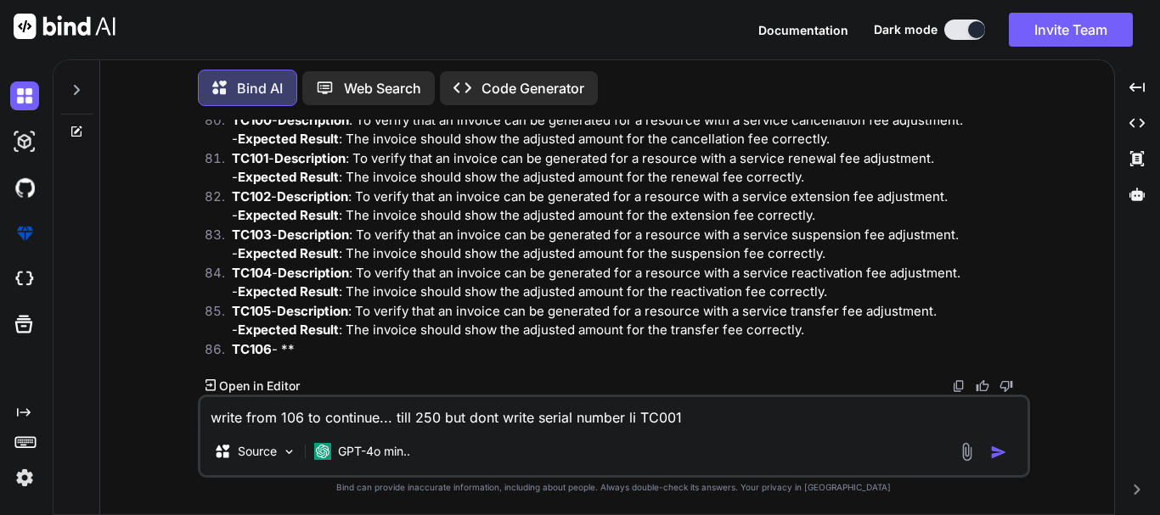
type textarea "x"
type textarea "write from 106 to continue... till 250 but dont write serial number lik TC001"
type textarea "x"
type textarea "write from 106 to continue... till 250 but dont write serial number like TC001"
type textarea "x"
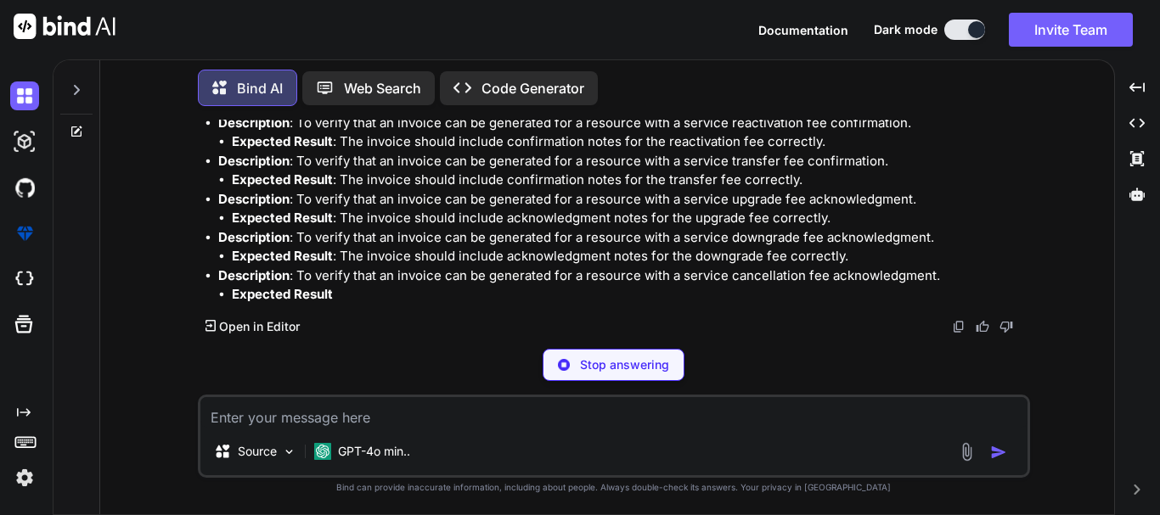
scroll to position [12607, 0]
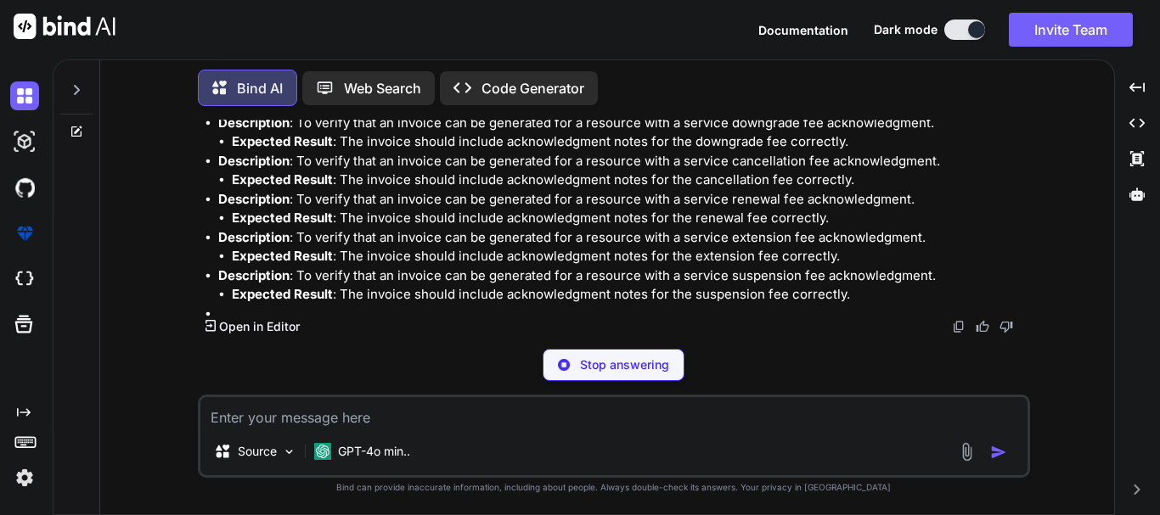
type textarea "x"
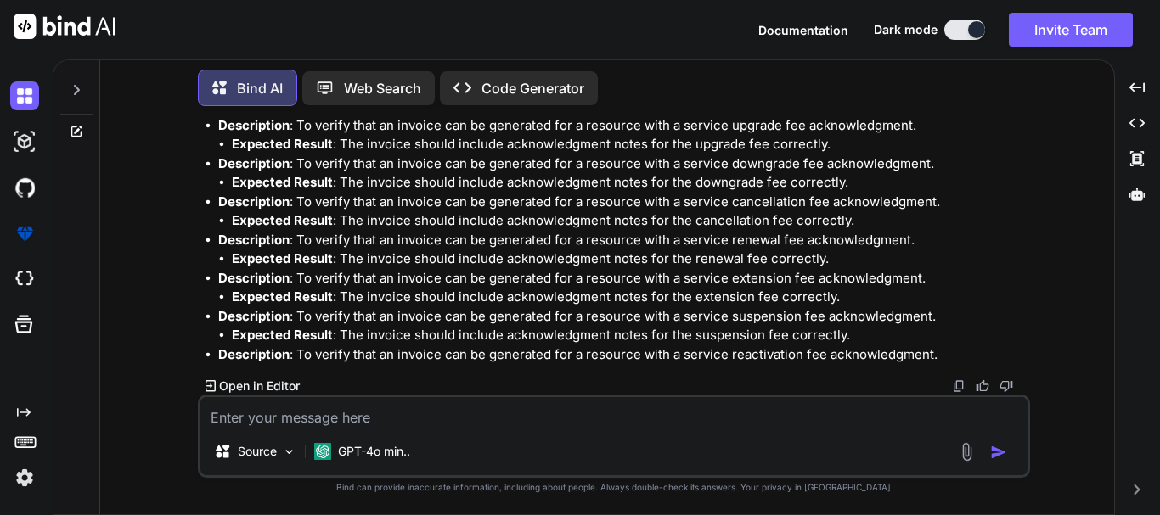
scroll to position [12681, 0]
click at [956, 385] on img at bounding box center [959, 387] width 14 height 14
